Goal: Transaction & Acquisition: Purchase product/service

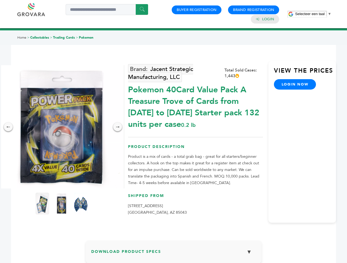
click at [313, 14] on span "Selecteer een taal" at bounding box center [309, 14] width 29 height 4
click at [61, 127] on img at bounding box center [61, 126] width 123 height 123
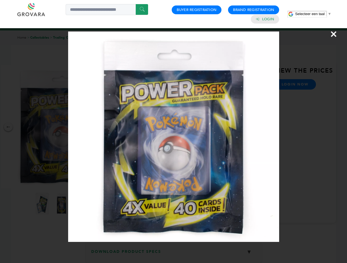
click at [8, 127] on div "×" at bounding box center [173, 131] width 347 height 263
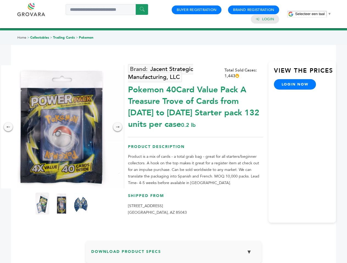
click at [117, 127] on div "→" at bounding box center [117, 127] width 9 height 9
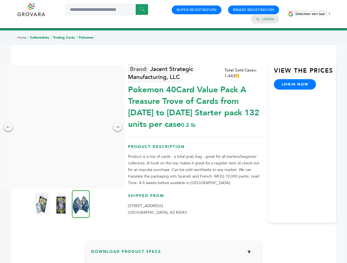
click at [42, 204] on img at bounding box center [42, 204] width 14 height 22
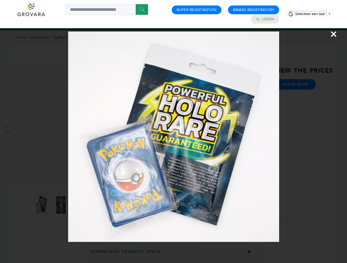
click at [61, 204] on div "×" at bounding box center [173, 131] width 347 height 263
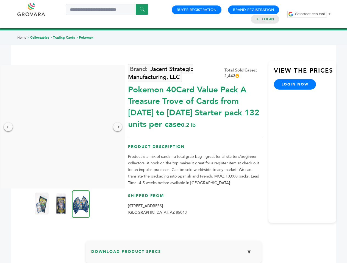
click at [81, 204] on img at bounding box center [81, 204] width 18 height 28
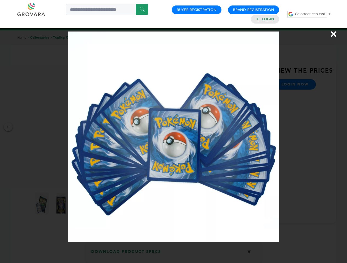
click at [173, 254] on div "×" at bounding box center [173, 131] width 347 height 263
